Goal: Task Accomplishment & Management: Manage account settings

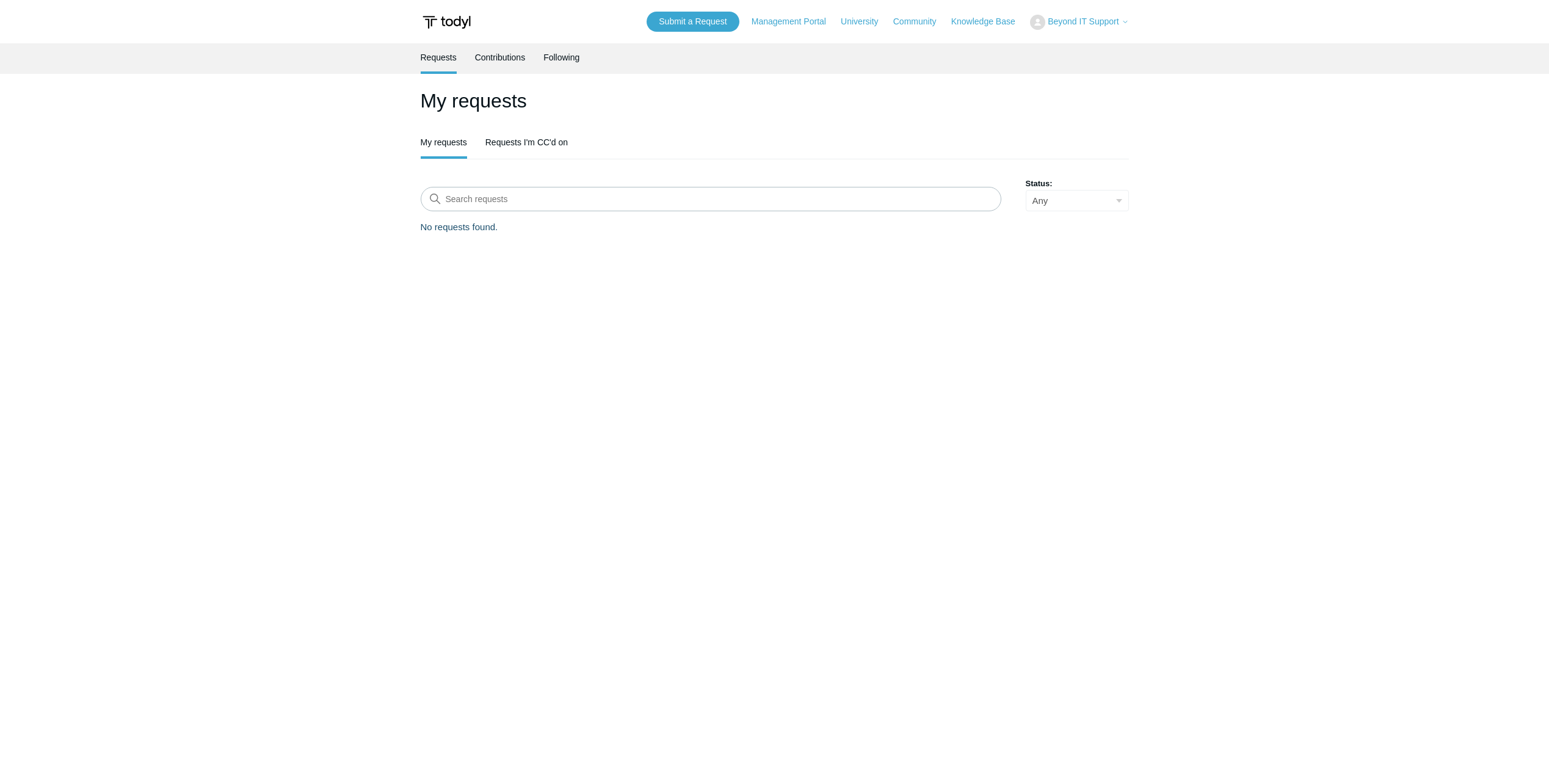
click at [600, 296] on main "Requests Contributions Following My requests My requests Requests I'm CC'd on S…" at bounding box center [774, 396] width 1549 height 706
click at [527, 137] on link "Requests I'm CC'd on" at bounding box center [526, 141] width 82 height 25
click at [458, 147] on link "My requests" at bounding box center [444, 141] width 47 height 25
